Goal: Task Accomplishment & Management: Complete application form

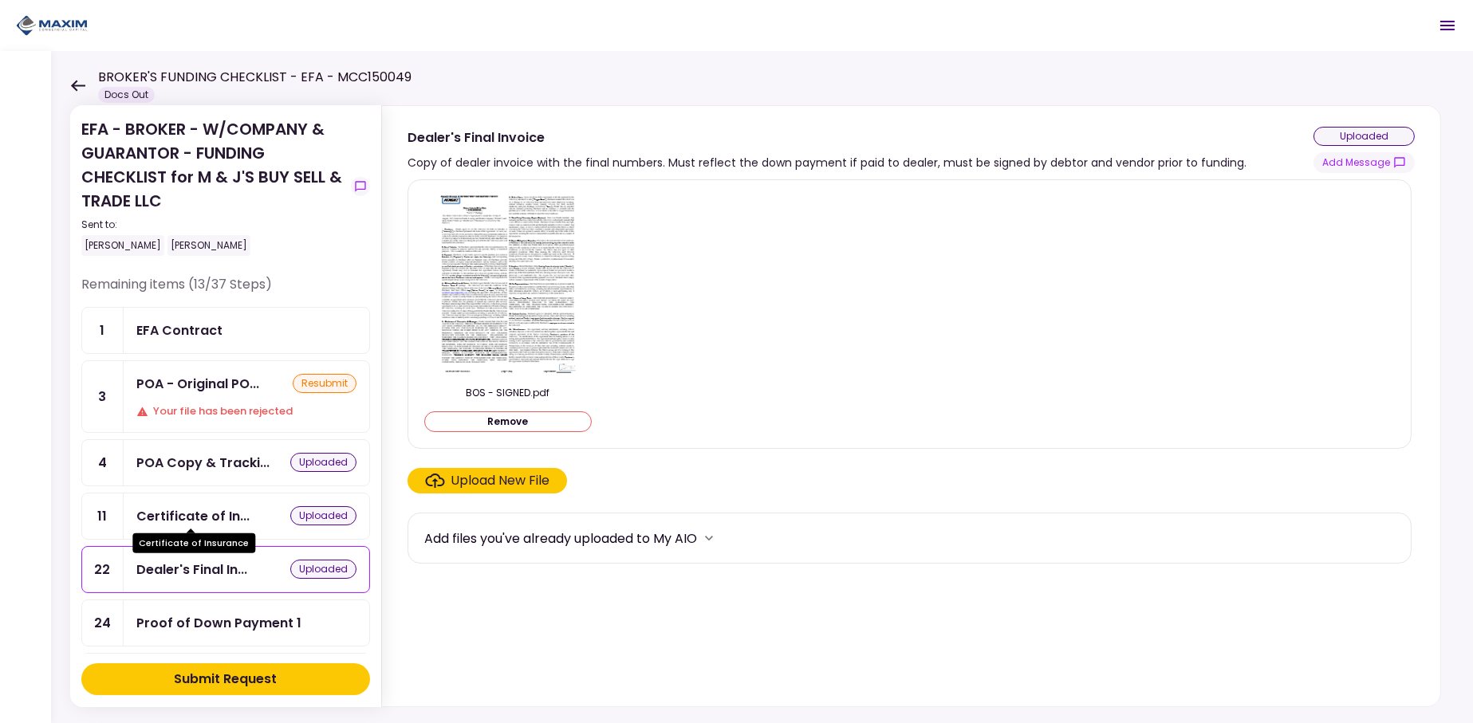
click at [184, 508] on div "Certificate of In..." at bounding box center [192, 517] width 113 height 20
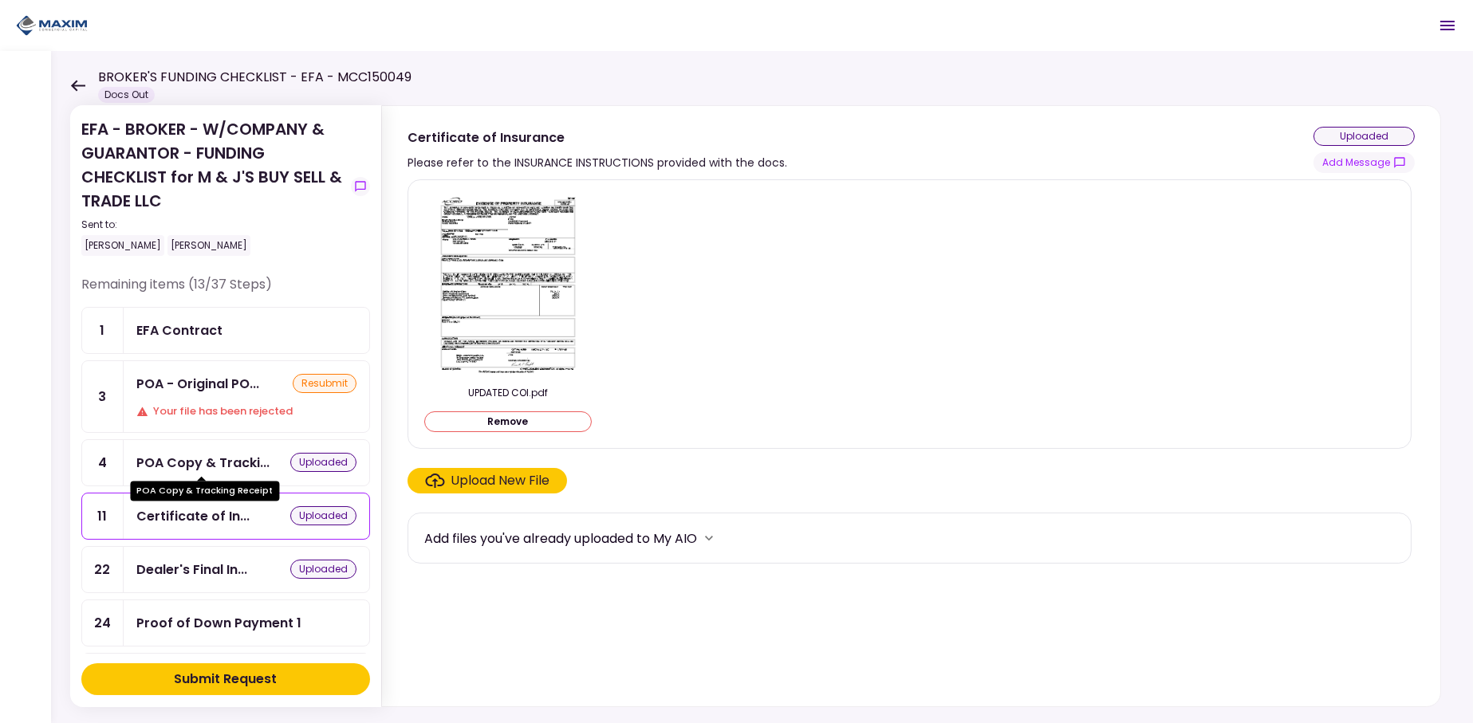
click at [171, 453] on div "POA Copy & Tracki..." at bounding box center [202, 463] width 133 height 20
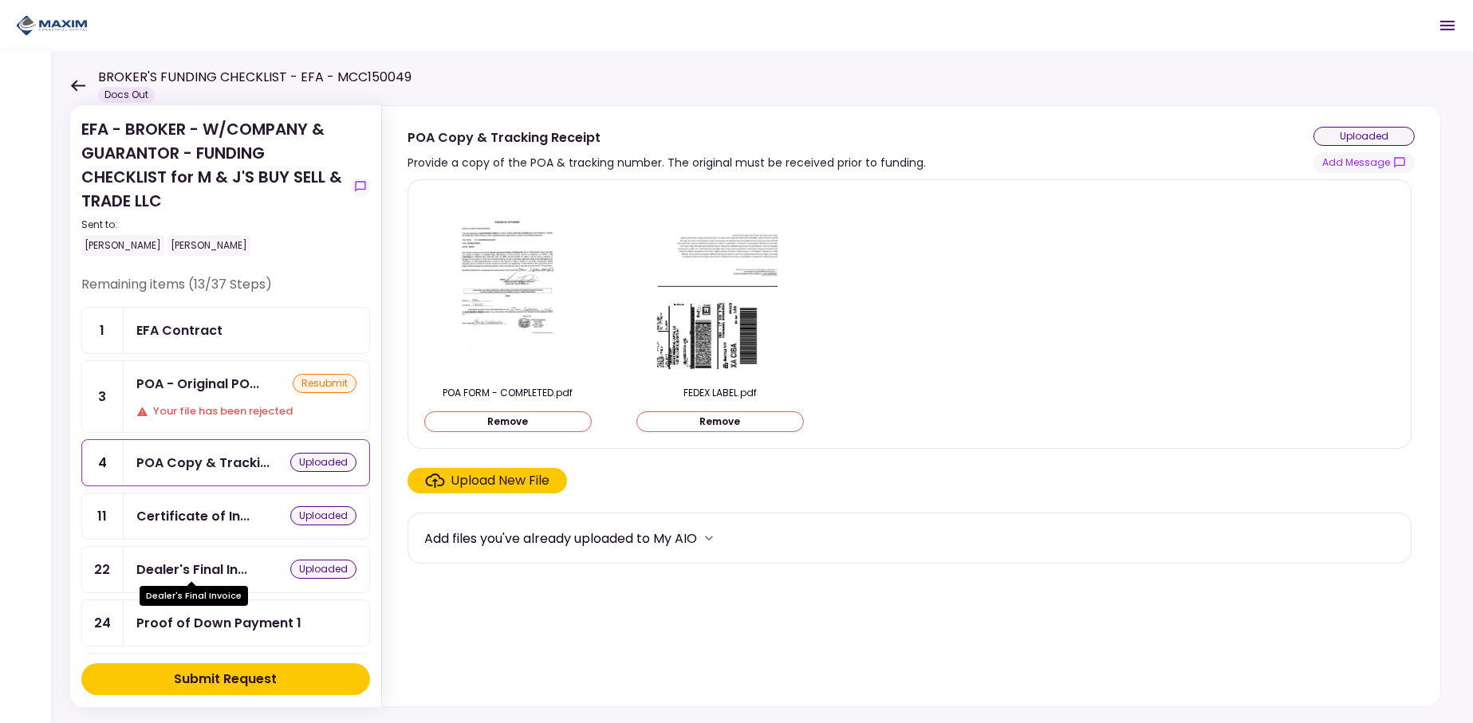
click at [199, 560] on div "Dealer's Final In..." at bounding box center [191, 570] width 111 height 20
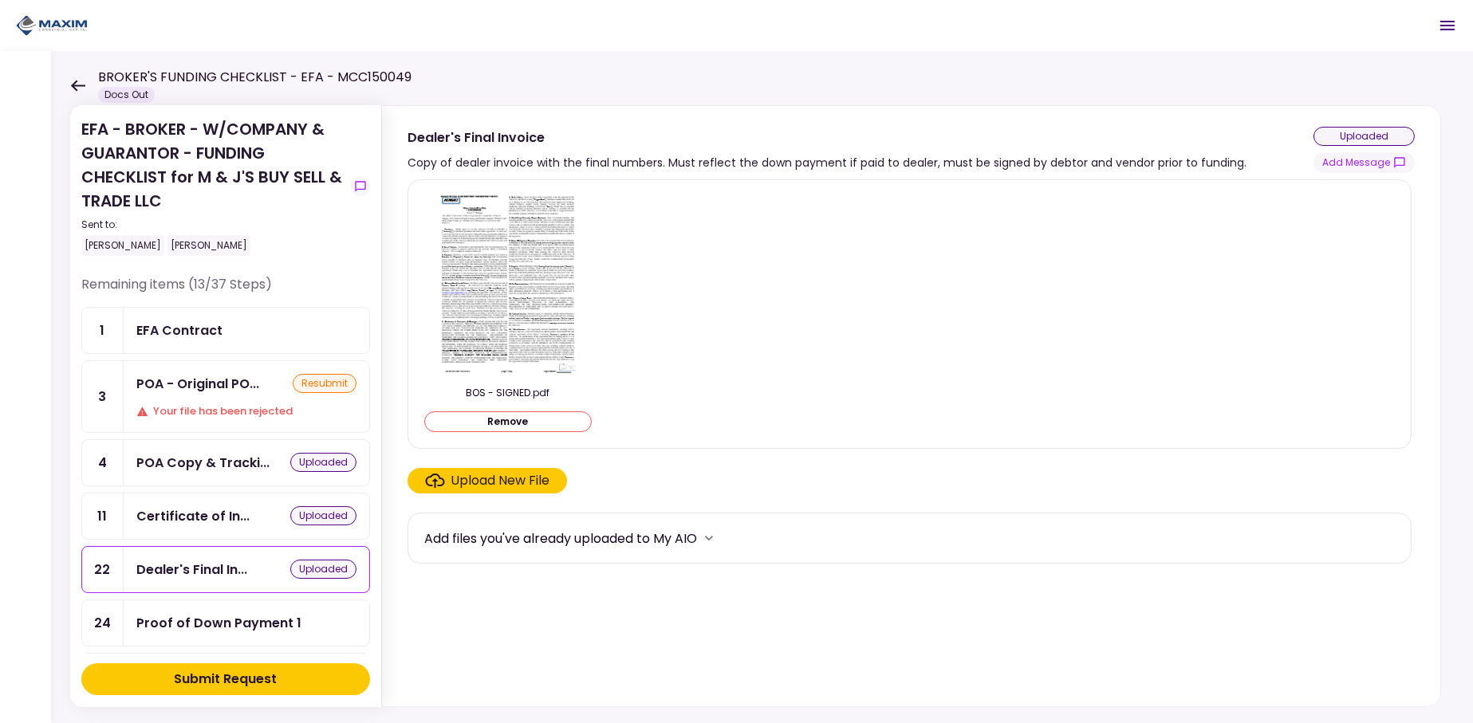
click at [254, 683] on div "Submit Request" at bounding box center [226, 679] width 103 height 19
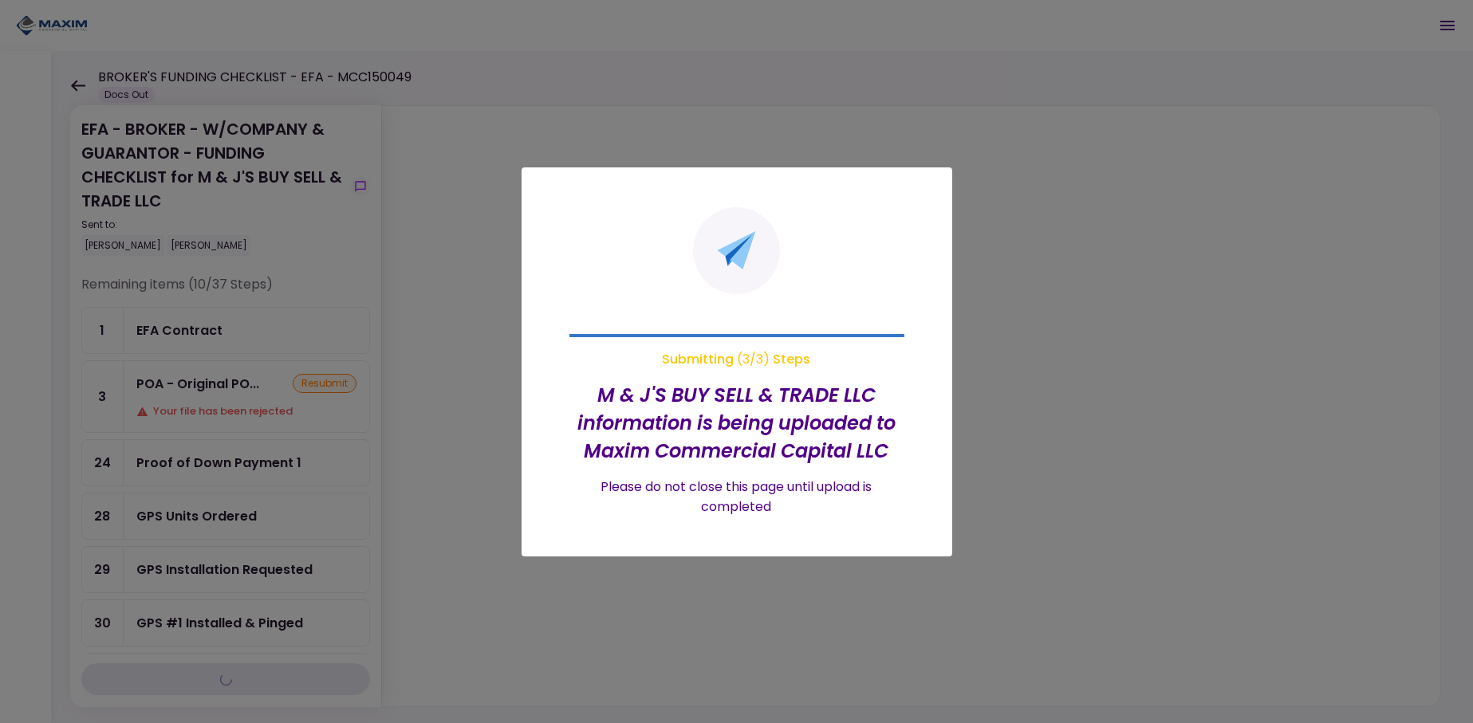
click at [202, 385] on div at bounding box center [736, 361] width 1473 height 723
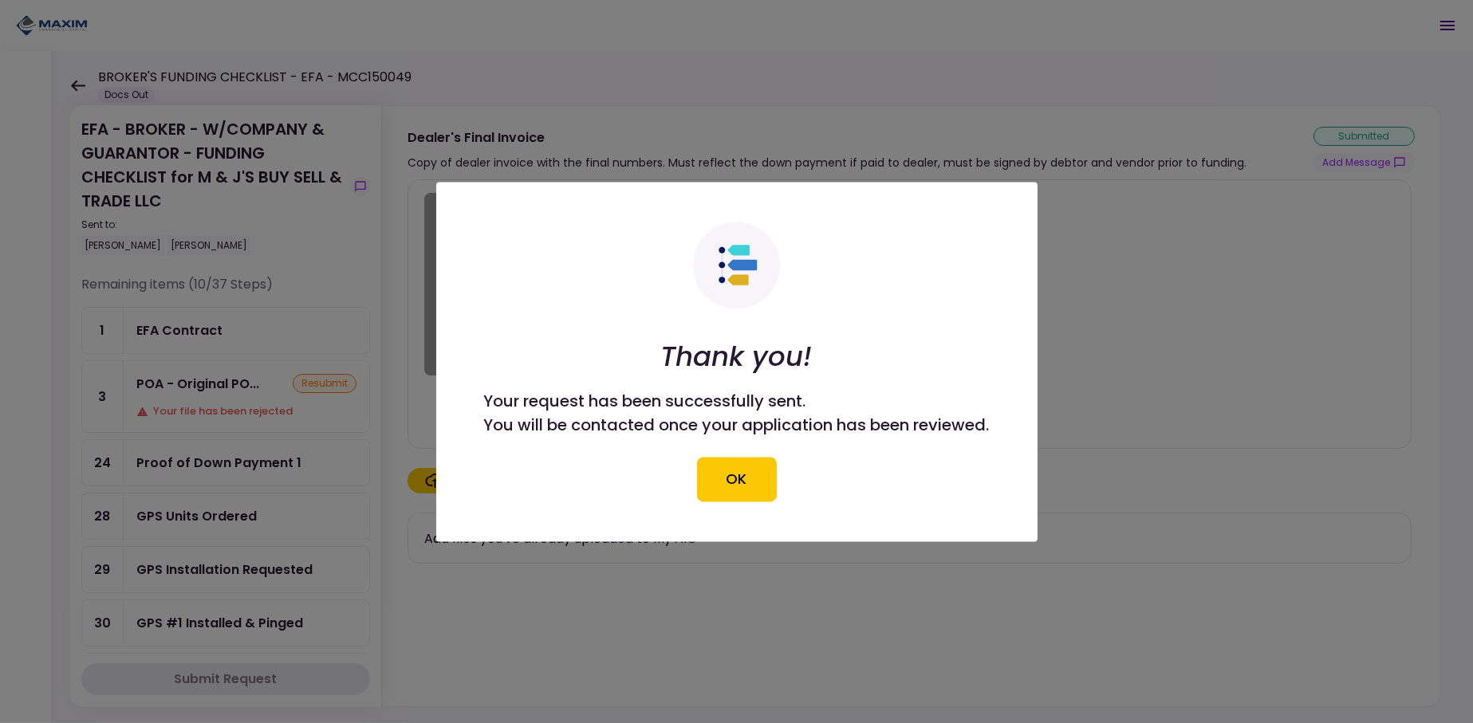
click at [203, 388] on div at bounding box center [736, 361] width 1473 height 723
click at [735, 472] on button "OK" at bounding box center [737, 479] width 80 height 45
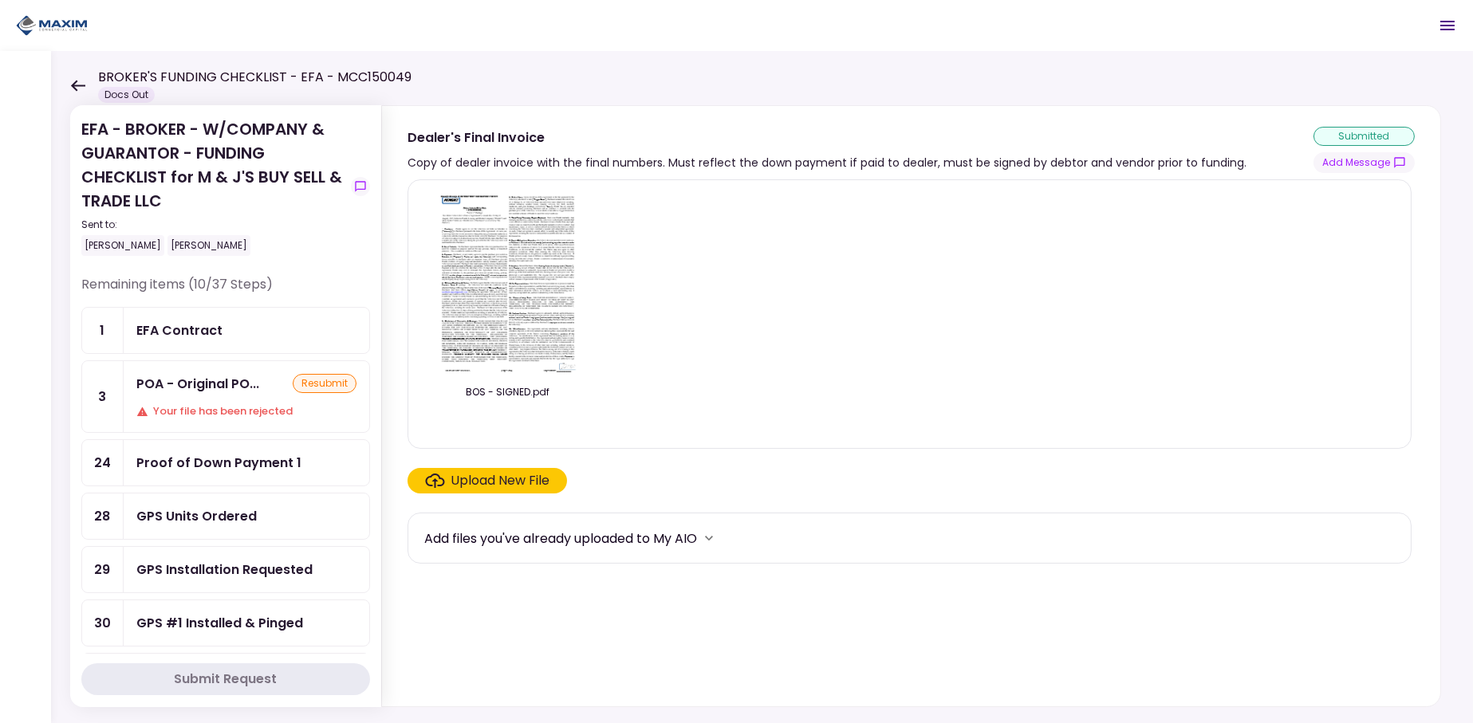
click at [188, 393] on div "POA - Original PO... resubmit Your file has been rejected" at bounding box center [247, 396] width 246 height 71
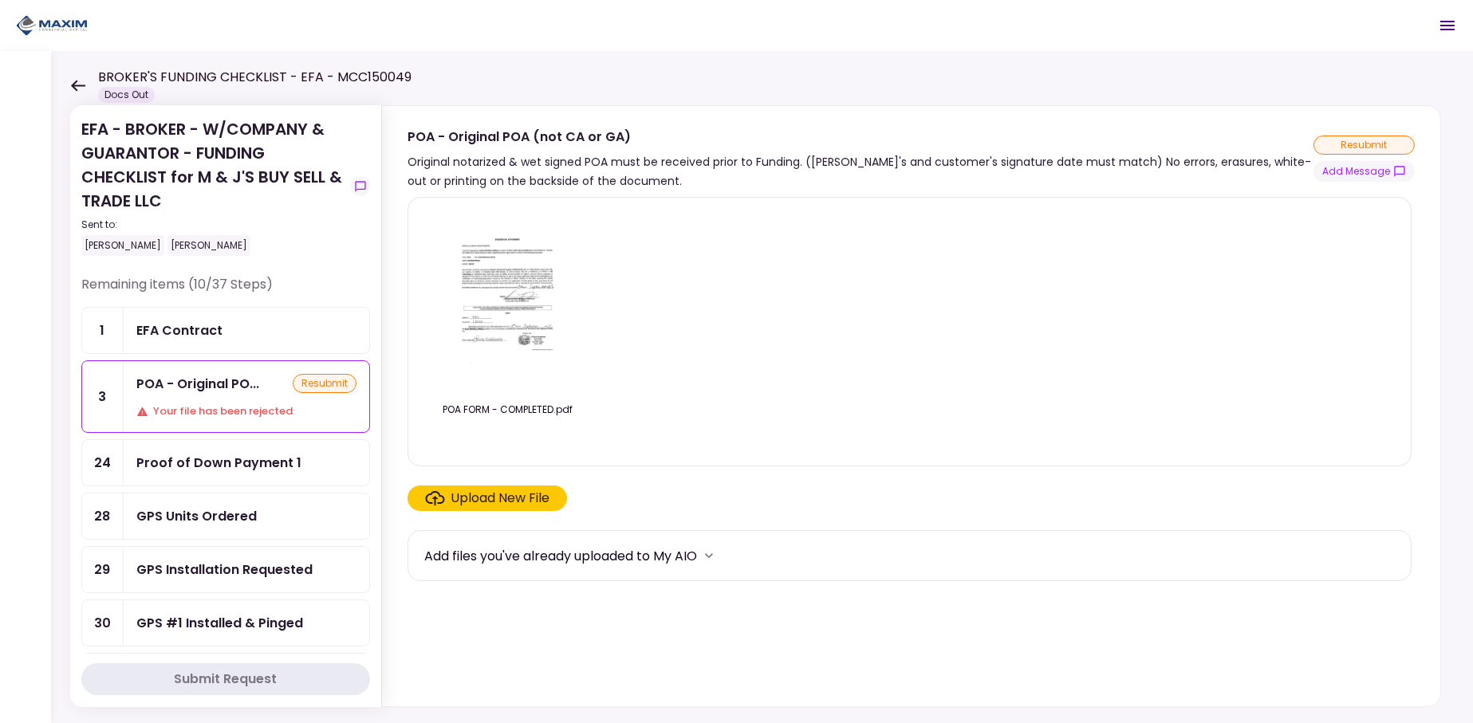
click at [502, 318] on img at bounding box center [508, 302] width 142 height 183
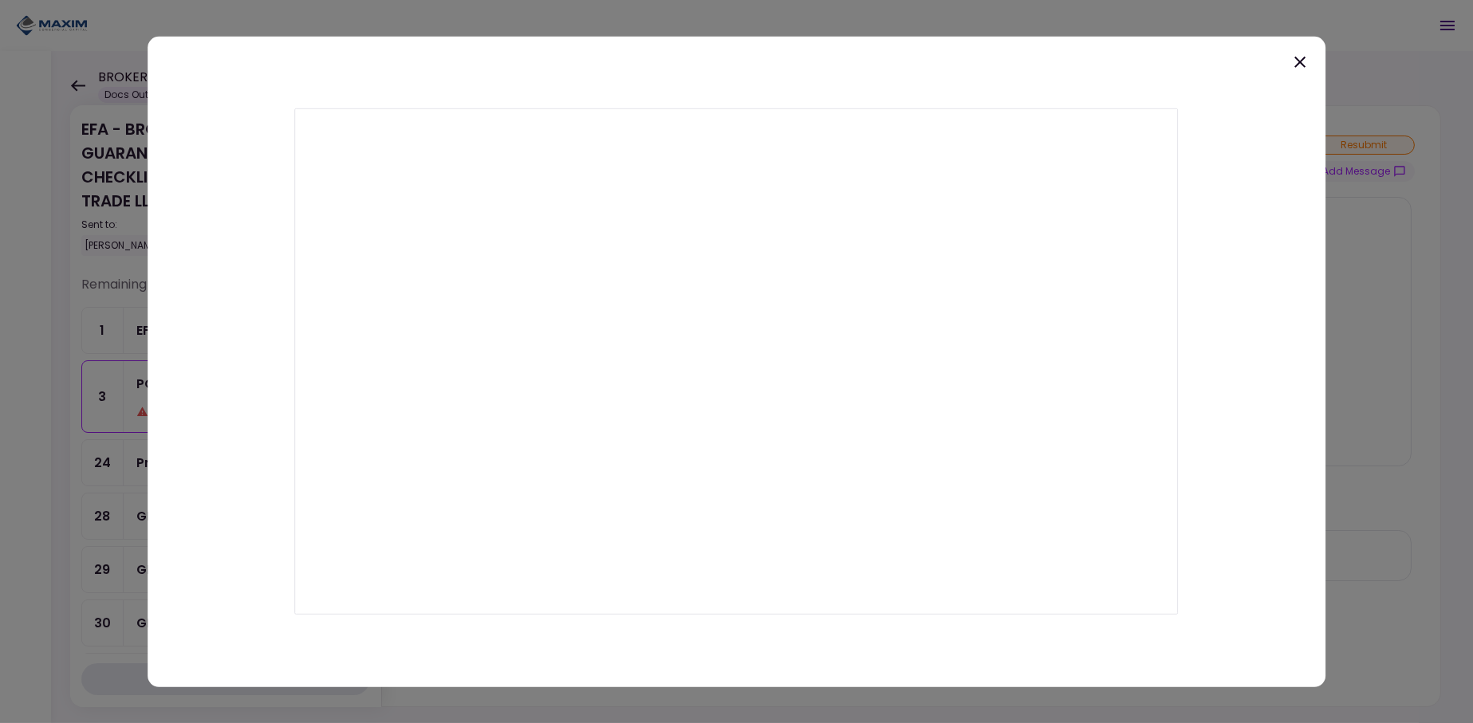
click at [1295, 57] on icon at bounding box center [1300, 61] width 19 height 19
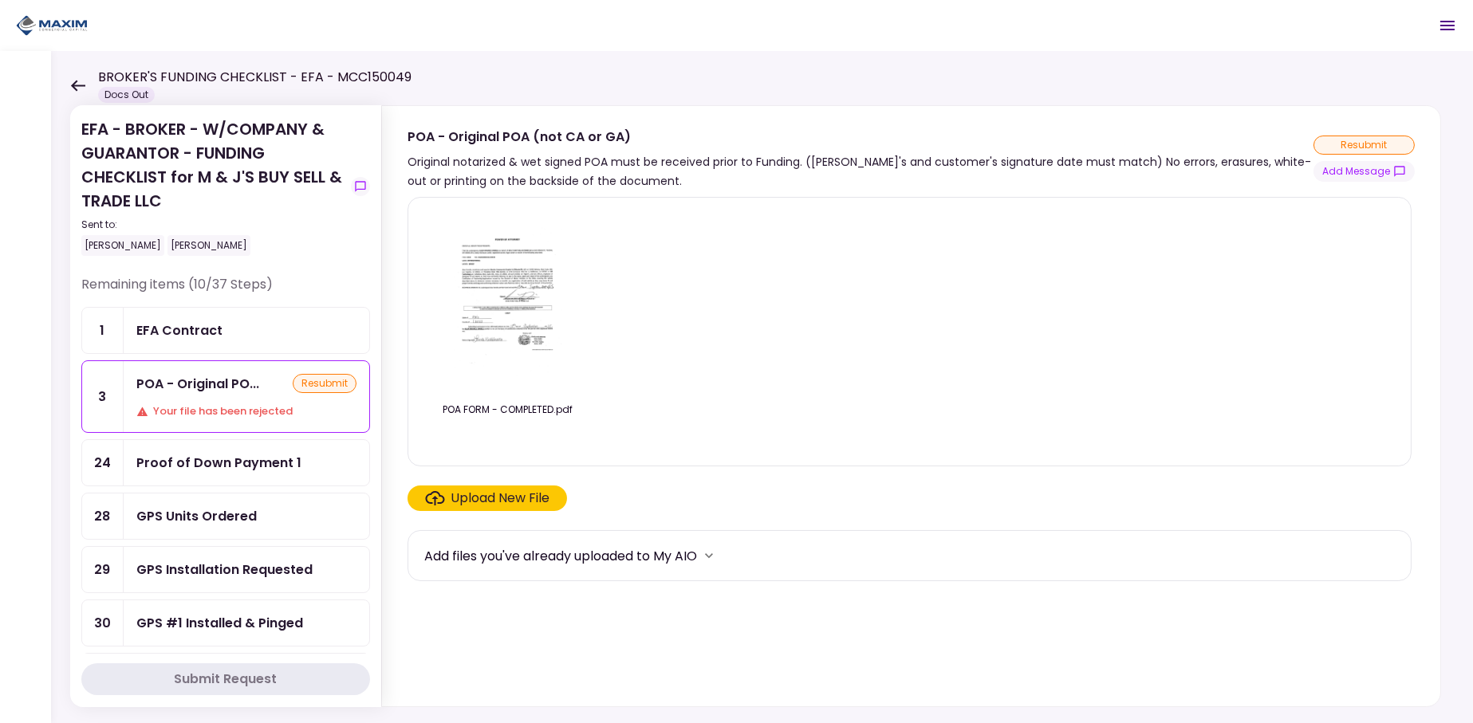
drag, startPoint x: 492, startPoint y: 376, endPoint x: 889, endPoint y: 375, distance: 397.2
click at [885, 378] on div "POA FORM - COMPLETED.pdf" at bounding box center [909, 332] width 971 height 242
click at [314, 381] on div "resubmit" at bounding box center [325, 383] width 64 height 19
drag, startPoint x: 771, startPoint y: 566, endPoint x: 744, endPoint y: 559, distance: 27.9
click at [758, 562] on div "Add files you've already uploaded to My AIO" at bounding box center [909, 556] width 971 height 24
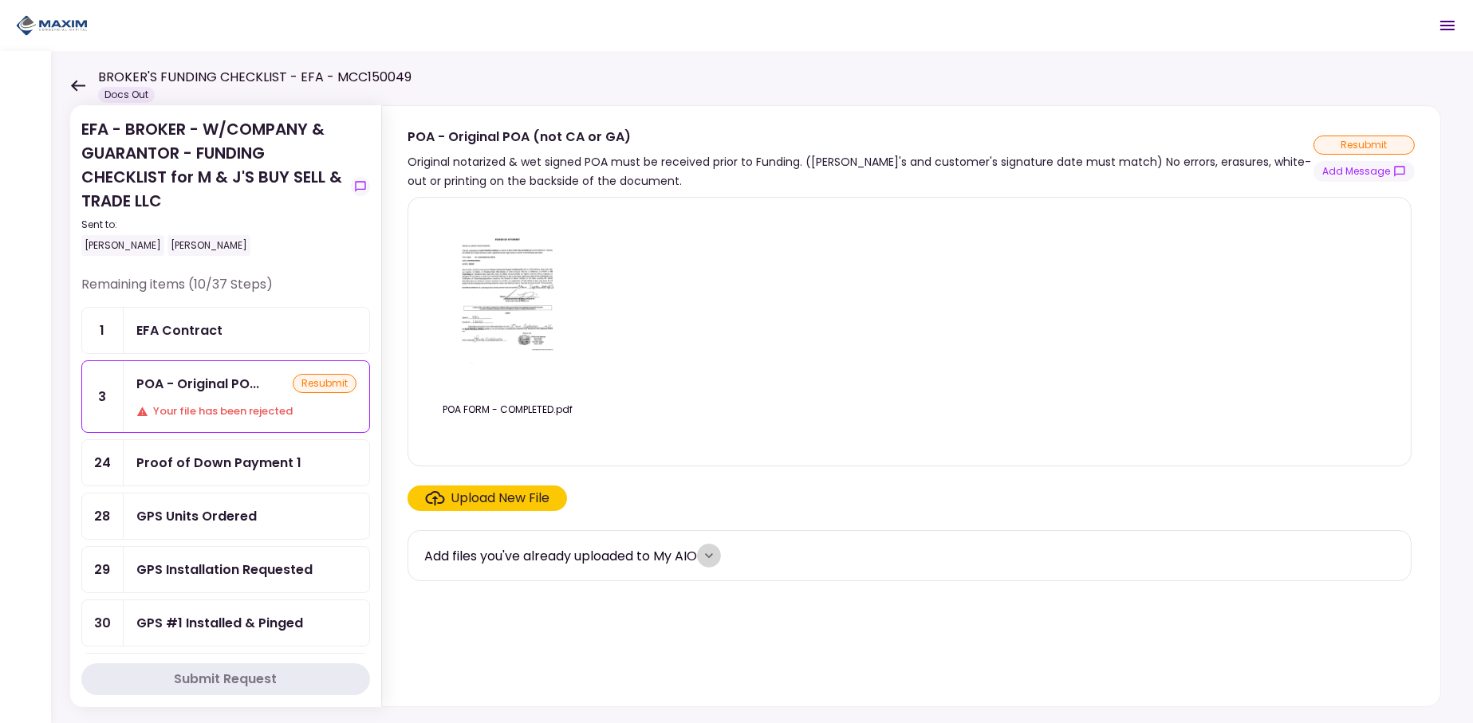
click at [721, 555] on button "more" at bounding box center [709, 556] width 24 height 24
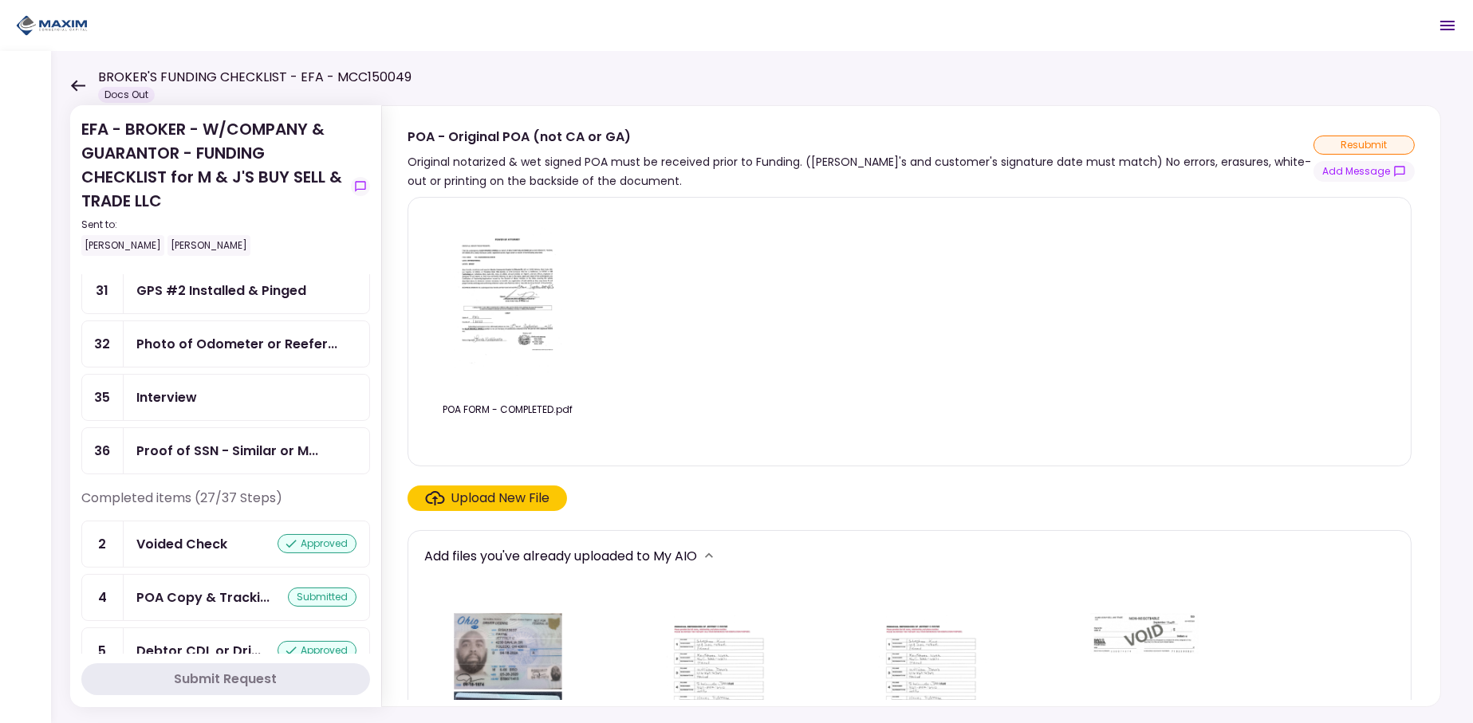
scroll to position [399, 0]
